Goal: Information Seeking & Learning: Understand process/instructions

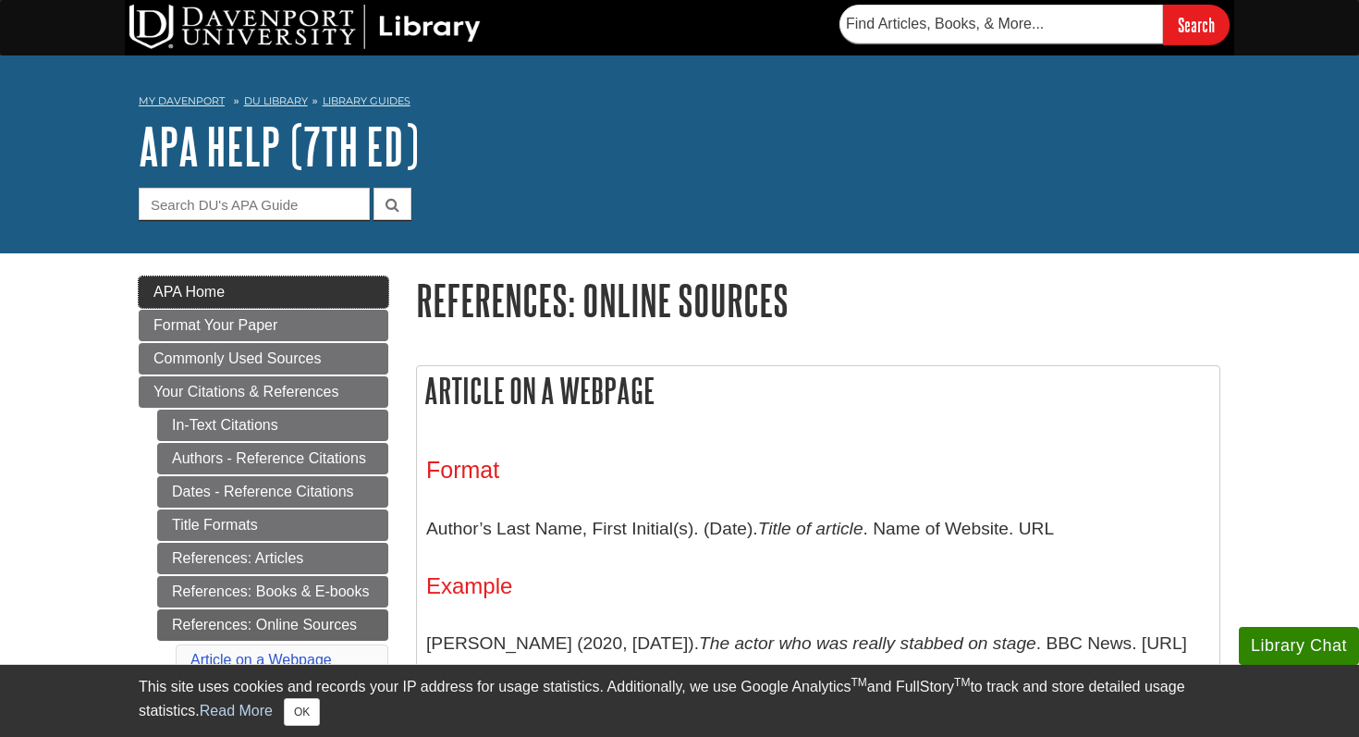
click at [215, 295] on span "APA Home" at bounding box center [188, 292] width 71 height 16
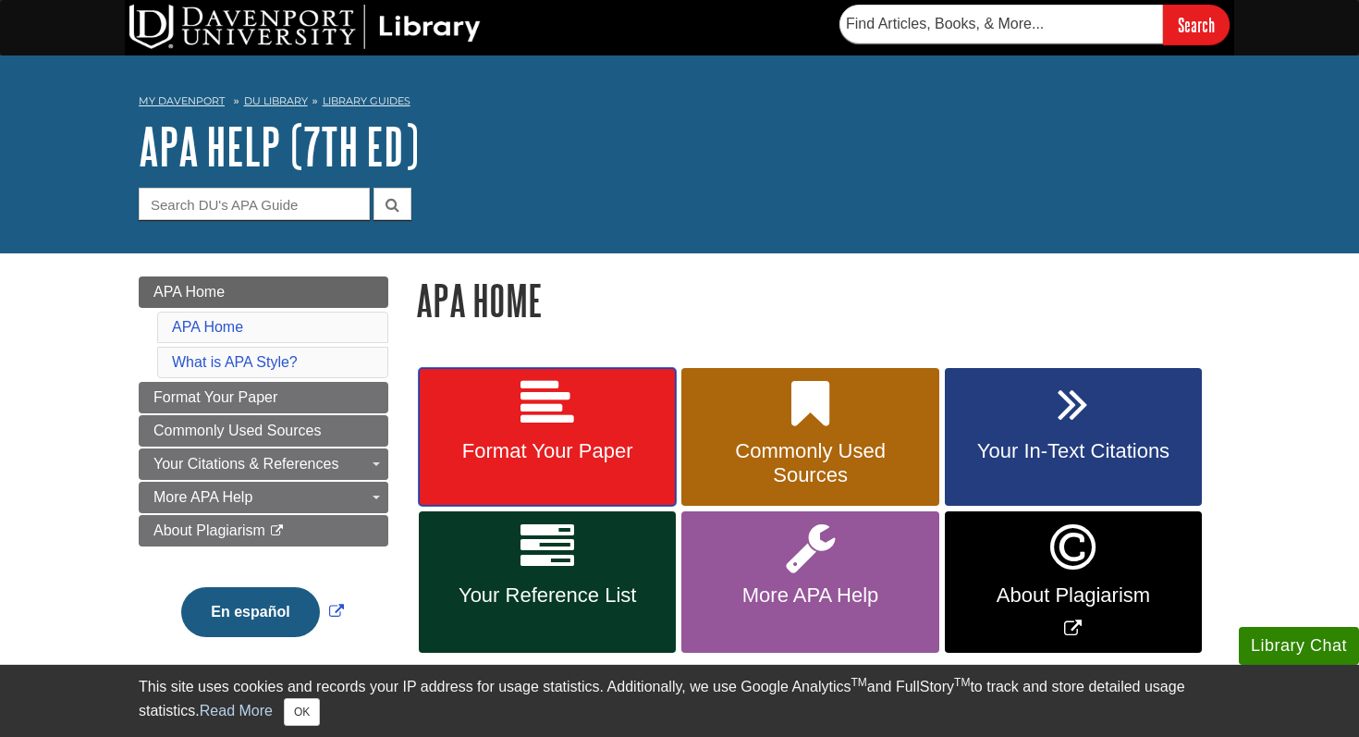
click at [580, 406] on link "Format Your Paper" at bounding box center [547, 437] width 257 height 139
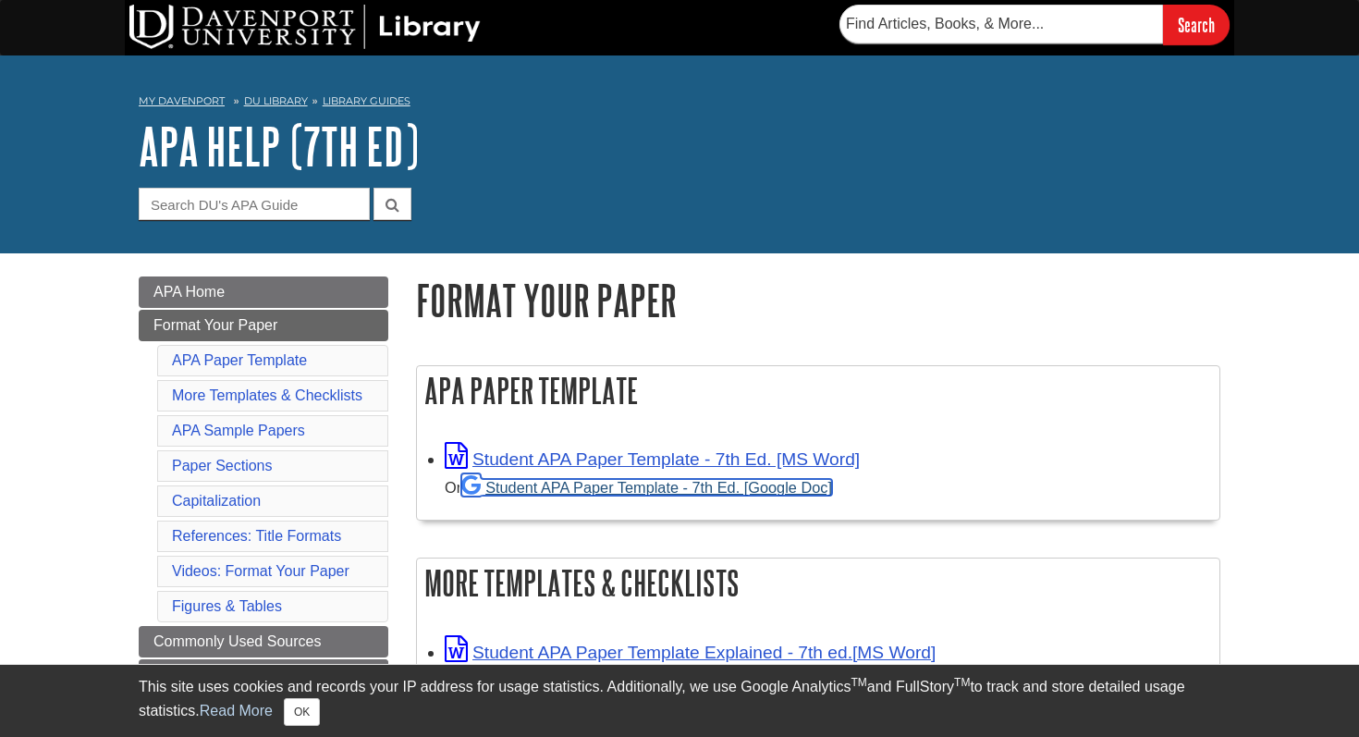
click at [628, 481] on link "Student APA Paper Template - 7th Ed. [Google Doc]" at bounding box center [646, 487] width 371 height 17
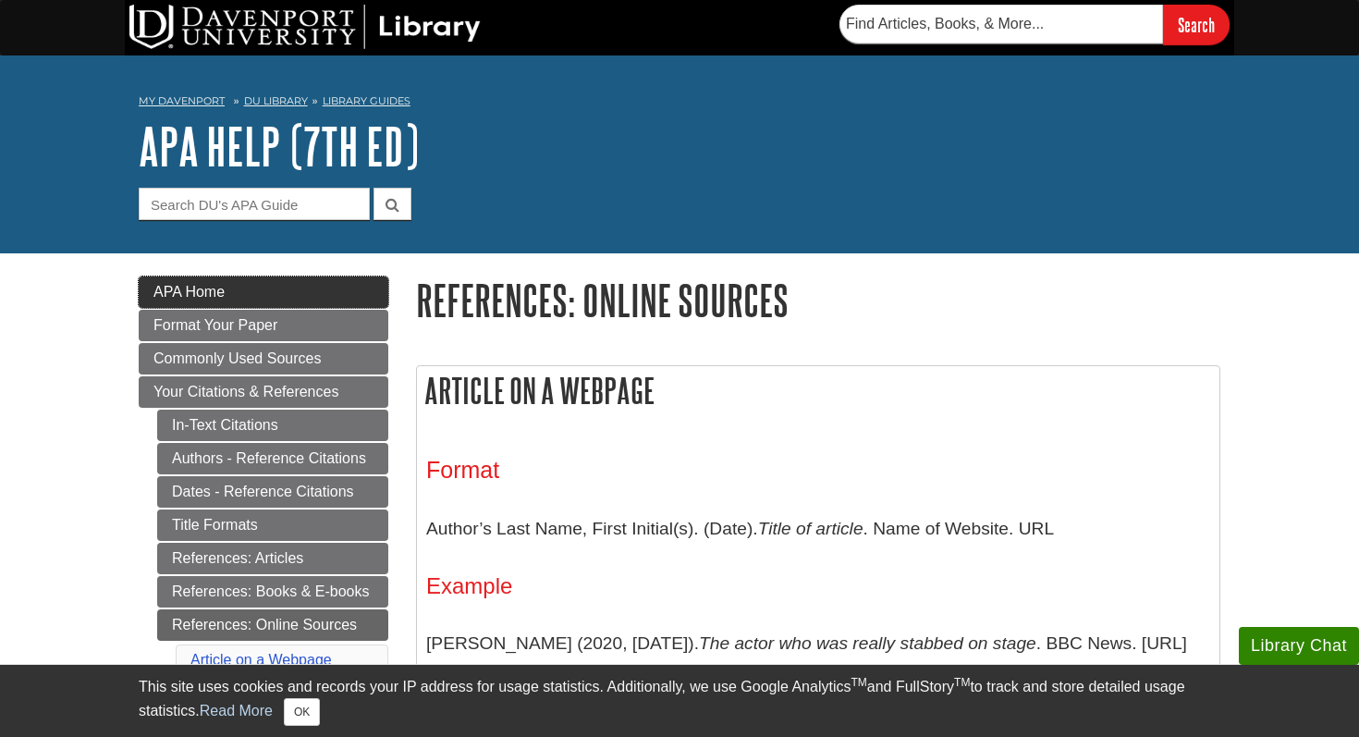
click at [275, 284] on link "APA Home" at bounding box center [264, 291] width 250 height 31
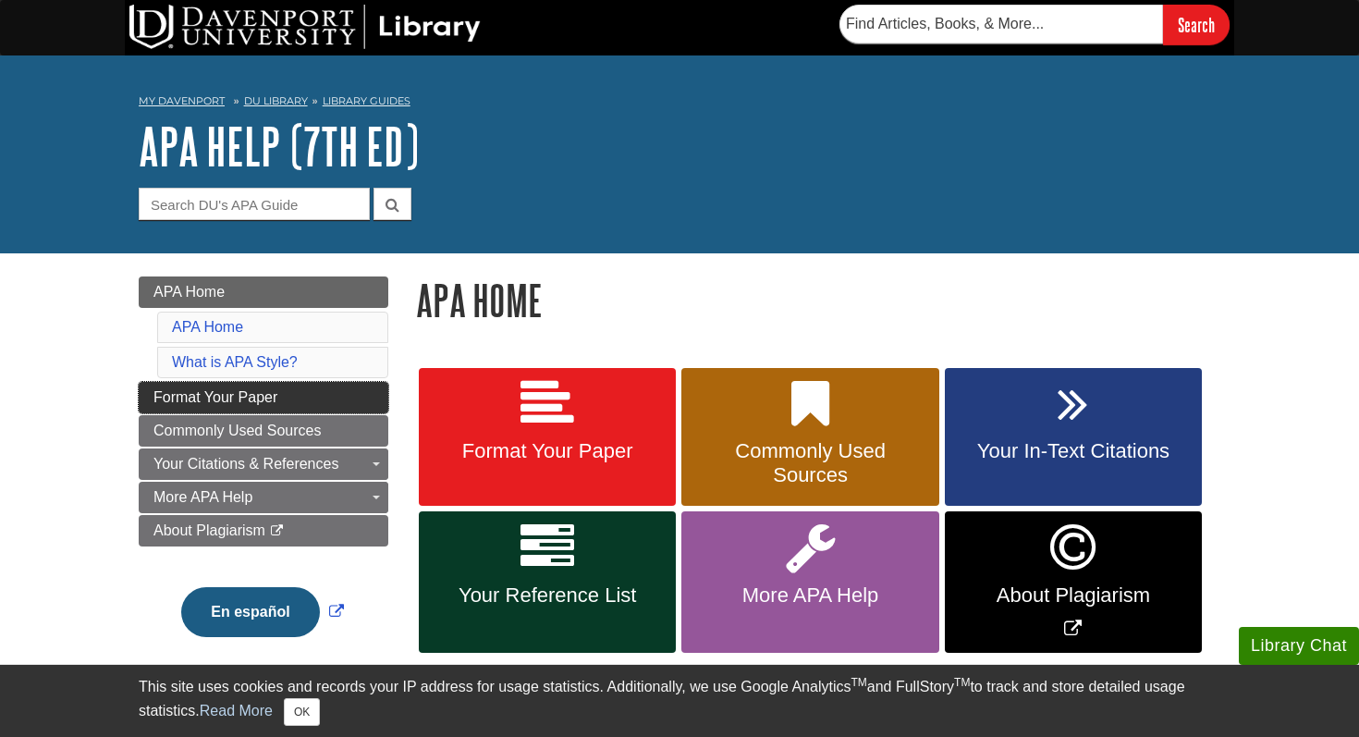
click at [264, 397] on span "Format Your Paper" at bounding box center [215, 397] width 124 height 16
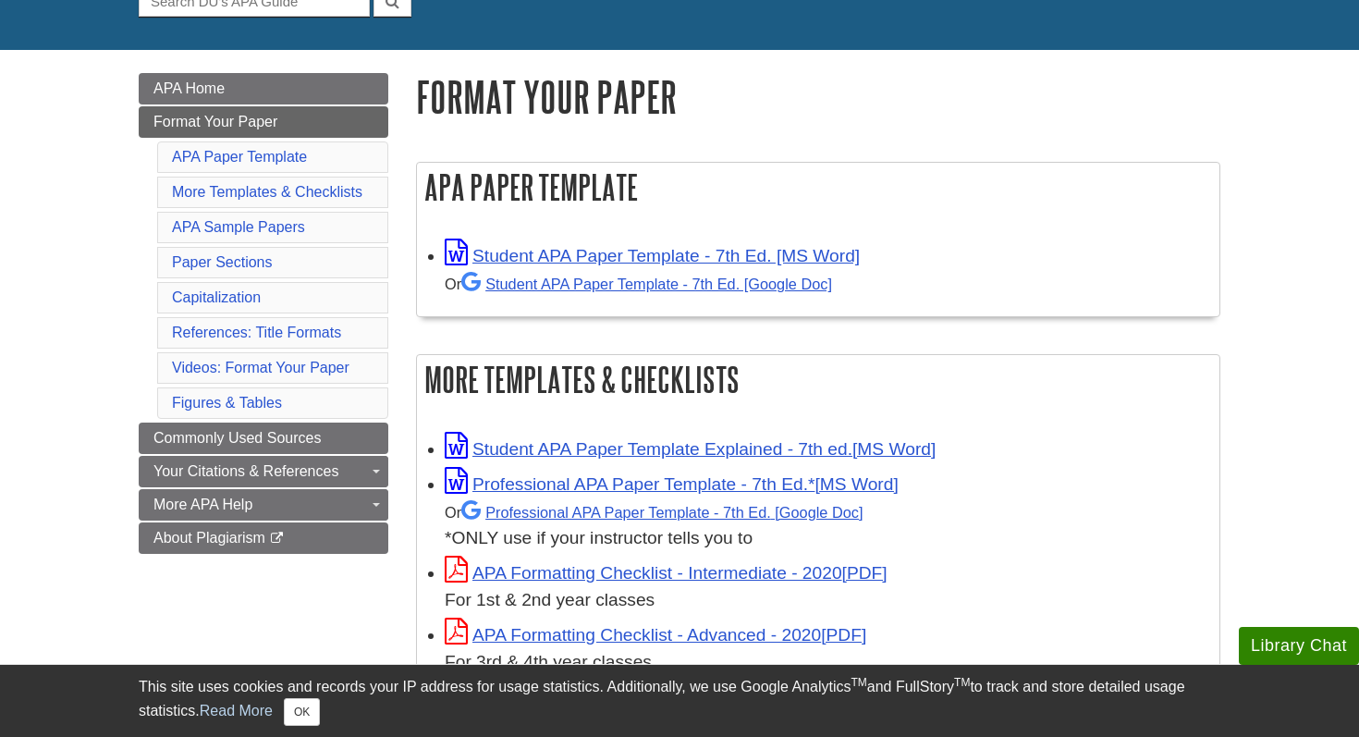
scroll to position [245, 0]
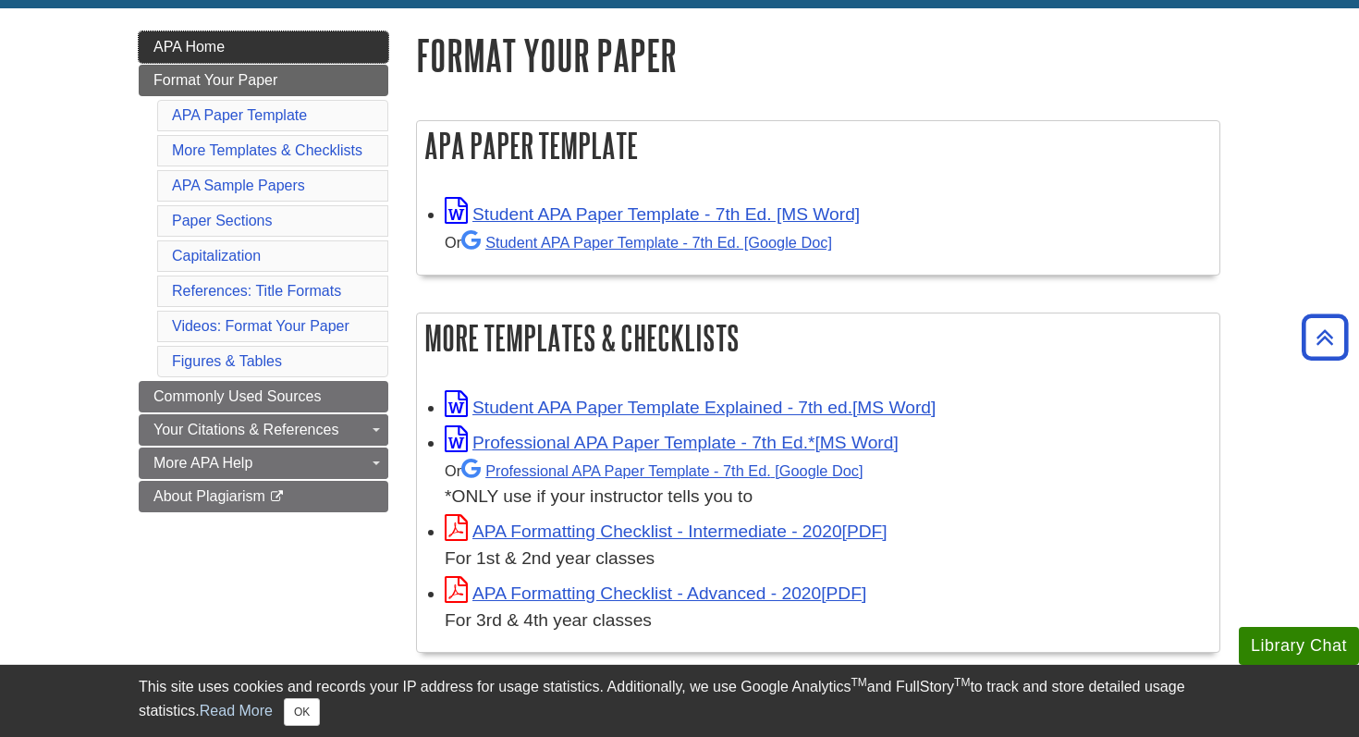
click at [283, 48] on link "APA Home" at bounding box center [264, 46] width 250 height 31
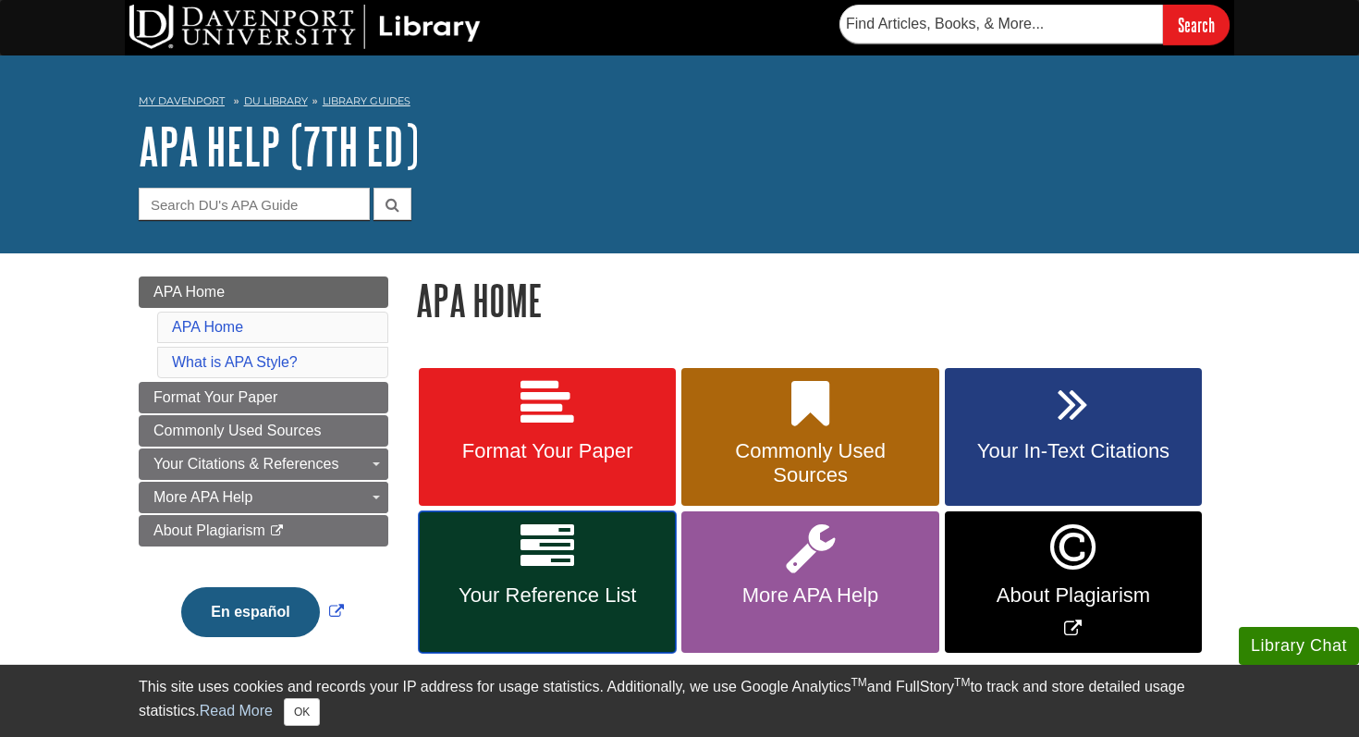
click at [529, 576] on link "Your Reference List" at bounding box center [547, 581] width 257 height 141
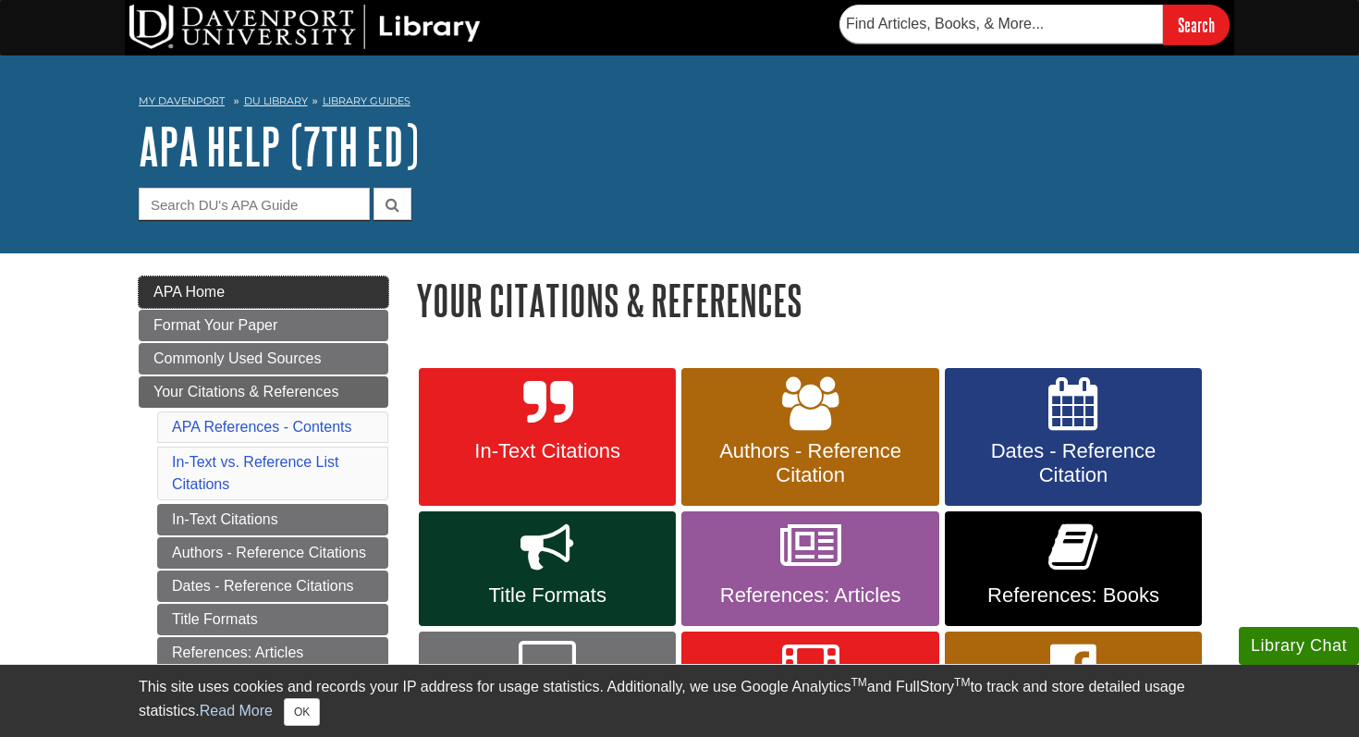
click at [273, 292] on link "APA Home" at bounding box center [264, 291] width 250 height 31
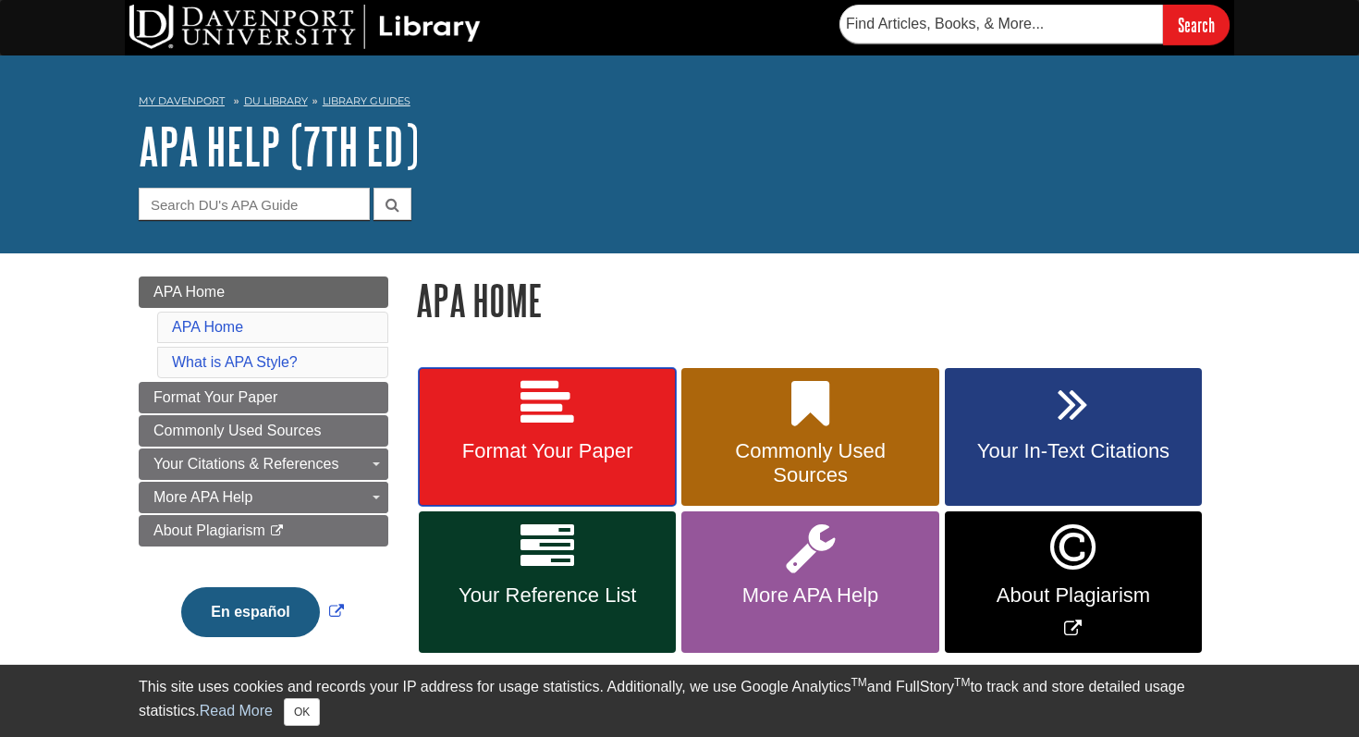
click at [606, 494] on link "Format Your Paper" at bounding box center [547, 437] width 257 height 139
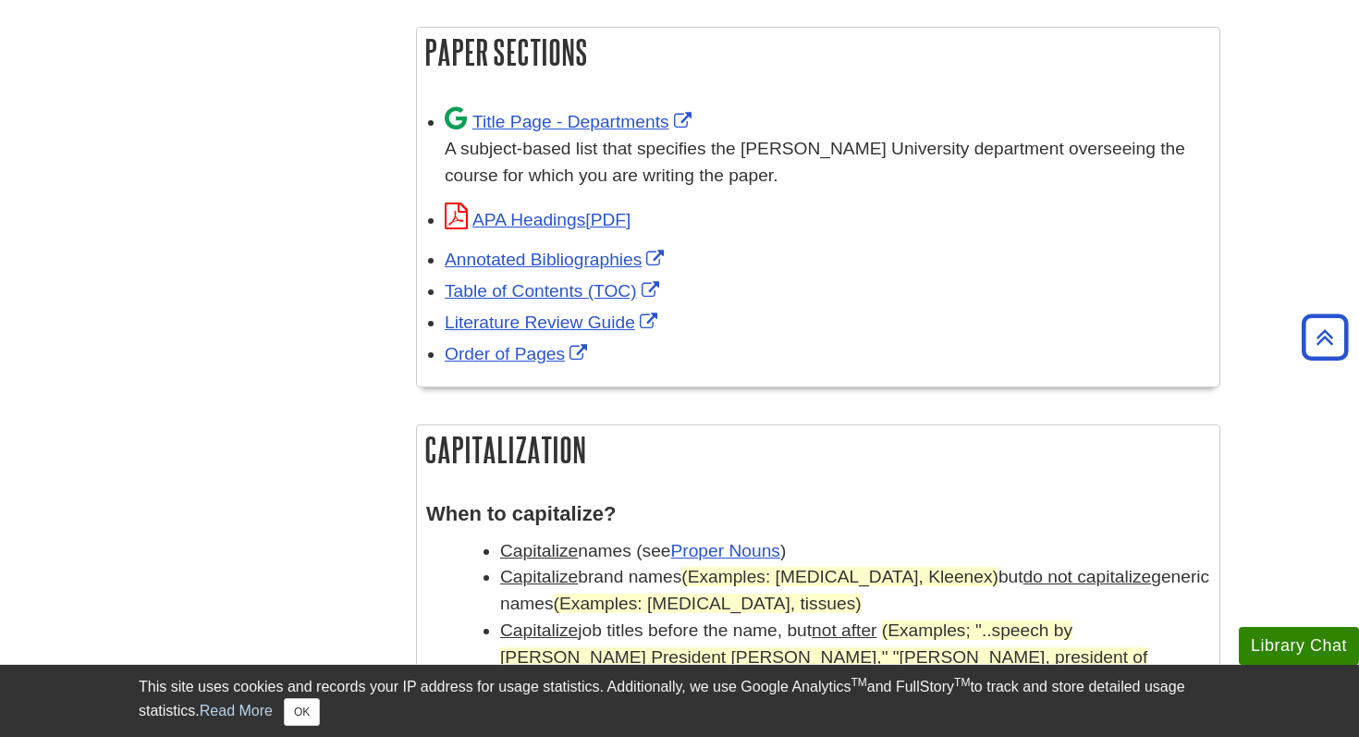
scroll to position [1218, 0]
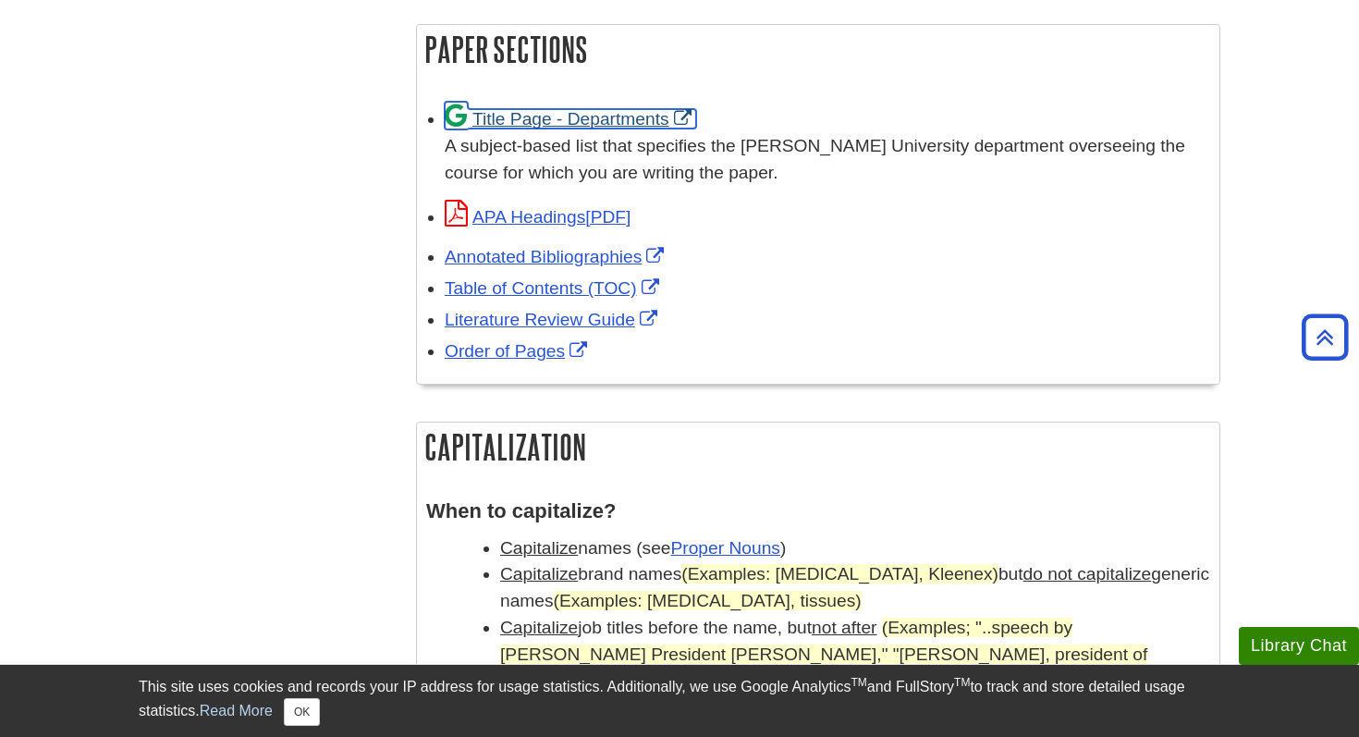
click at [635, 115] on link "Title Page - Departments" at bounding box center [570, 118] width 251 height 19
